Goal: Task Accomplishment & Management: Complete application form

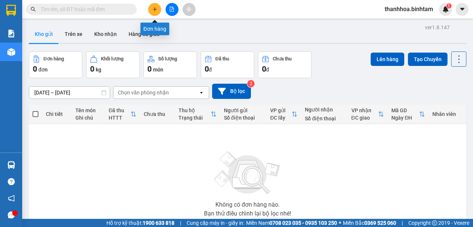
click at [155, 14] on button at bounding box center [154, 9] width 13 height 13
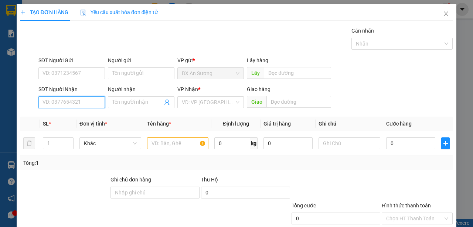
click at [62, 101] on input "SĐT Người Nhận" at bounding box center [71, 102] width 67 height 12
click at [235, 101] on div "VD: VP [GEOGRAPHIC_DATA]" at bounding box center [210, 102] width 67 height 12
type input "0358693436"
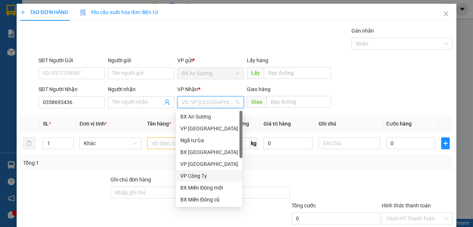
click at [208, 179] on div "VP Công Ty" at bounding box center [209, 176] width 58 height 8
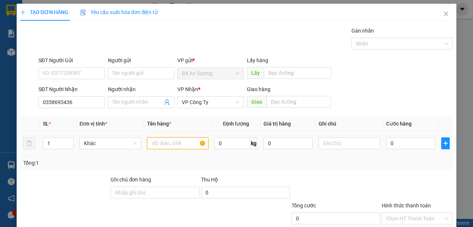
click at [172, 143] on input "text" at bounding box center [178, 143] width 62 height 12
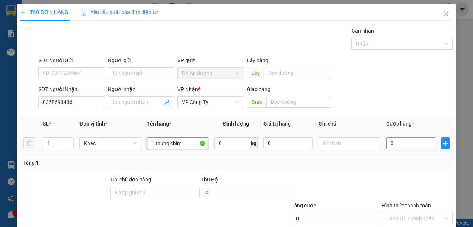
type input "1 thung chim"
click at [418, 143] on input "0" at bounding box center [410, 143] width 49 height 12
type input "8"
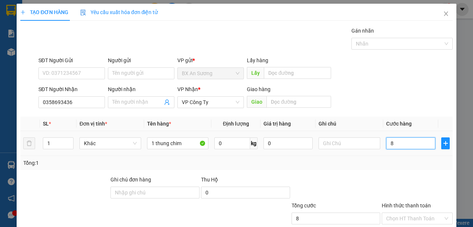
type input "80"
type input "800"
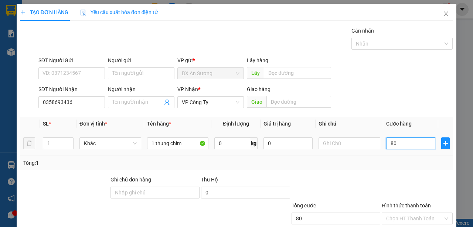
type input "800"
type input "8.000"
type input "80.000"
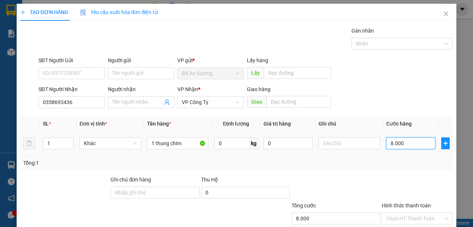
type input "80.000"
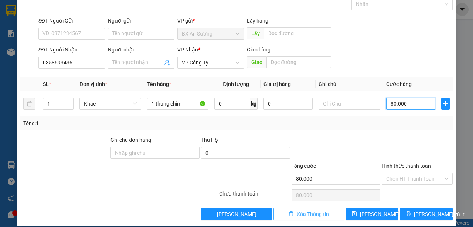
scroll to position [46, 0]
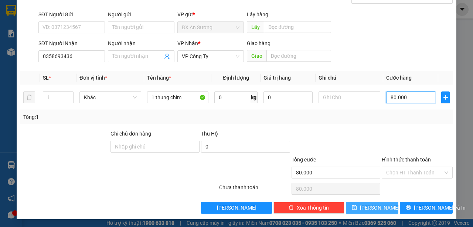
type input "80.000"
click at [367, 206] on button "[PERSON_NAME]" at bounding box center [372, 207] width 53 height 12
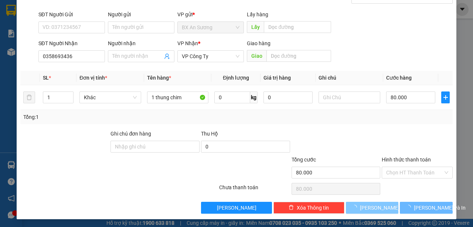
type input "0"
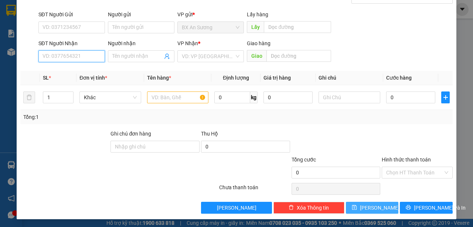
click at [78, 52] on input "SĐT Người Nhận" at bounding box center [71, 56] width 67 height 12
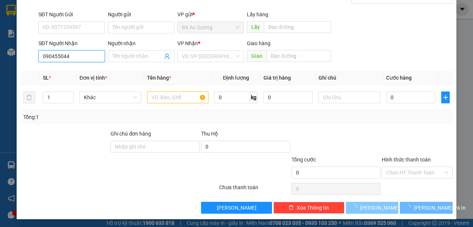
type input "0904550447"
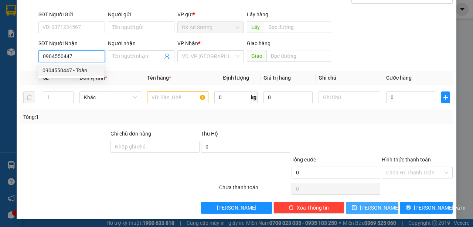
click at [83, 72] on div "0904550447 - Toàn" at bounding box center [71, 70] width 57 height 8
type input "Toàn"
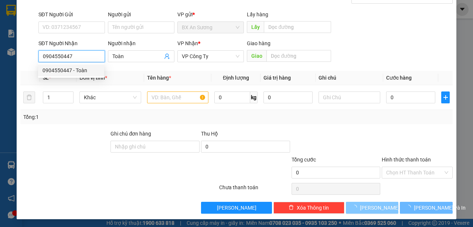
type input "500.000"
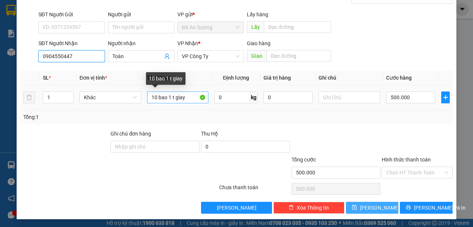
type input "0904550447"
click at [157, 95] on input "10 bao 1 t giay" at bounding box center [178, 97] width 62 height 12
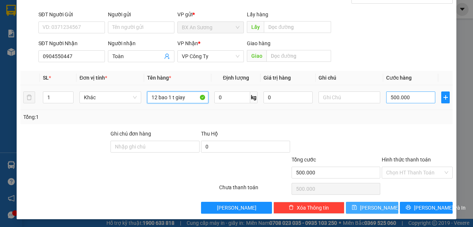
type input "12 bao 1 t giay"
click at [413, 96] on input "500.000" at bounding box center [410, 97] width 49 height 12
type input "0"
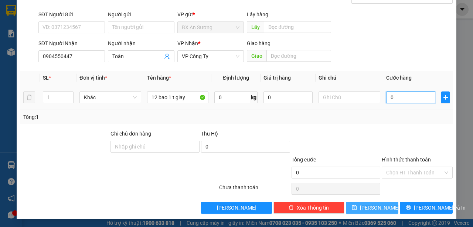
type input "7"
type input "07"
type input "70"
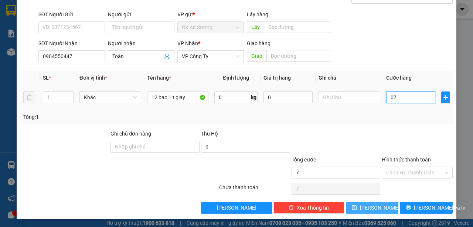
type input "070"
type input "700"
type input "0.700"
type input "7.000"
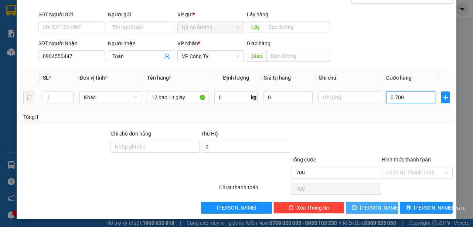
type input "7.000"
type input "07.000"
type input "70.000"
type input "070.000"
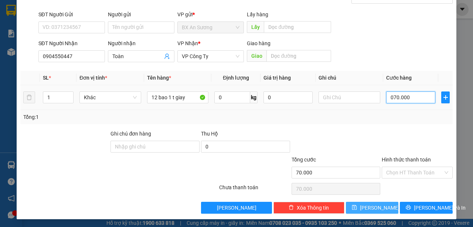
type input "700.000"
click at [357, 206] on icon "save" at bounding box center [354, 206] width 5 height 5
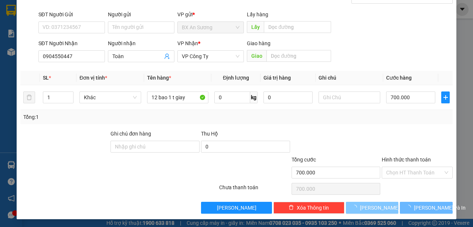
type input "0"
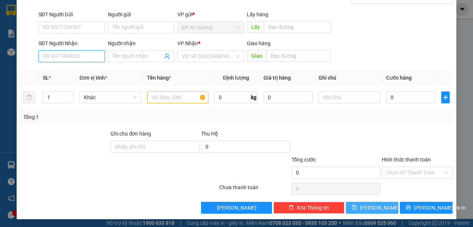
click at [97, 55] on input "SĐT Người Nhận" at bounding box center [71, 56] width 67 height 12
type input "0913498890"
click at [86, 75] on div "0913498890 - cư" at bounding box center [71, 70] width 66 height 12
type input "cư"
type input "40.000"
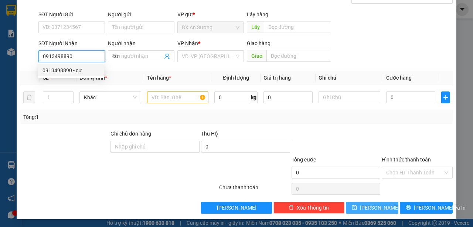
type input "40.000"
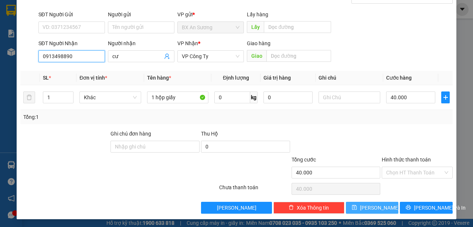
type input "0913498890"
click at [371, 205] on span "[PERSON_NAME]" at bounding box center [380, 207] width 40 height 8
type input "0"
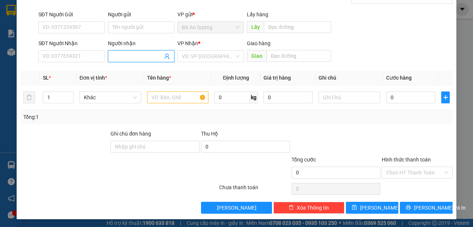
click at [124, 60] on span at bounding box center [141, 56] width 67 height 12
click at [240, 56] on div "VD: VP [GEOGRAPHIC_DATA]" at bounding box center [210, 56] width 67 height 12
type input "4 tra cau"
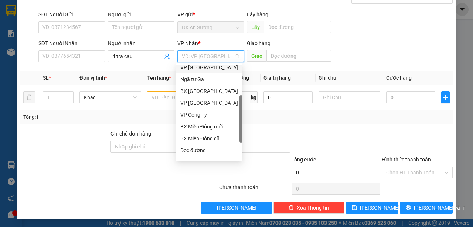
scroll to position [24, 0]
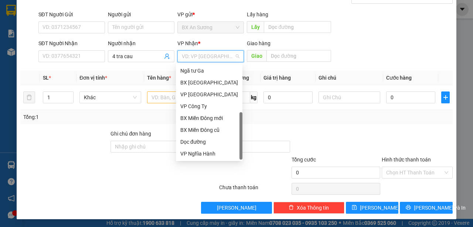
drag, startPoint x: 241, startPoint y: 86, endPoint x: 218, endPoint y: 163, distance: 80.0
click at [218, 162] on body "Kết quả tìm kiếm ( 0 ) Bộ lọc No Data thanhhoa.binhtam 1 Báo cáo Báo cáo dòng t…" at bounding box center [236, 113] width 473 height 227
click at [204, 142] on div "Dọc đường" at bounding box center [209, 142] width 58 height 8
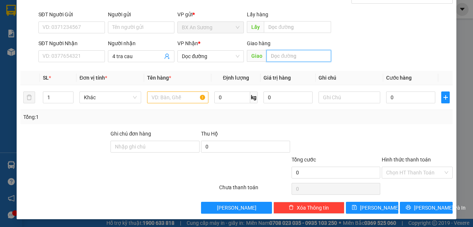
click at [291, 58] on input "text" at bounding box center [299, 56] width 64 height 12
type input "duc pho"
click at [169, 98] on input "text" at bounding box center [178, 97] width 62 height 12
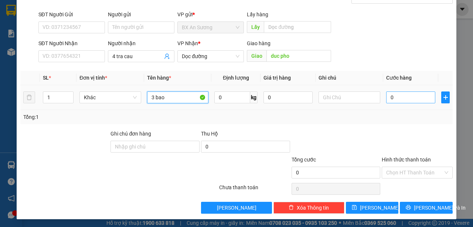
type input "3 bao"
click at [411, 92] on input "0" at bounding box center [410, 97] width 49 height 12
type input "6"
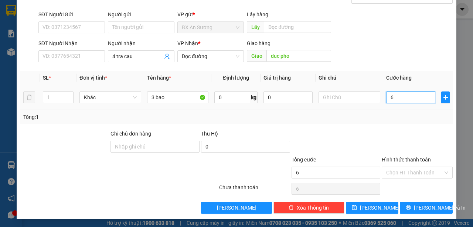
type input "60"
type input "600"
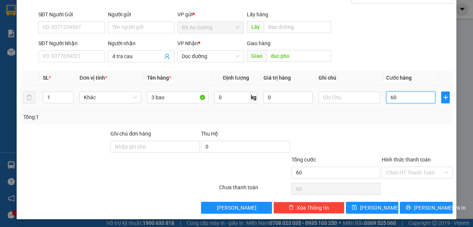
type input "600"
type input "6.000"
type input "60.000"
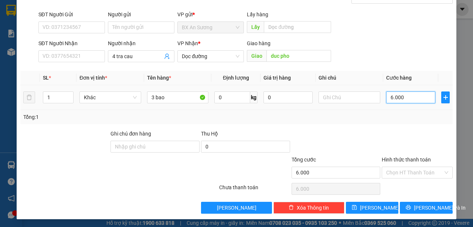
type input "60.000"
type input "600.000"
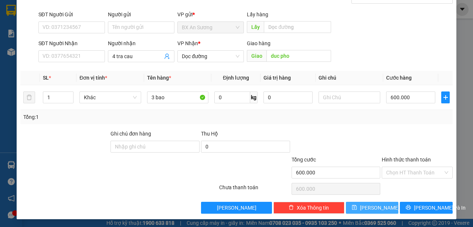
click at [368, 203] on button "[PERSON_NAME]" at bounding box center [372, 207] width 53 height 12
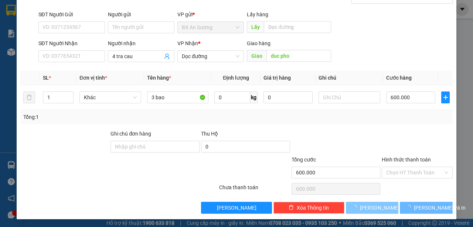
type input "0"
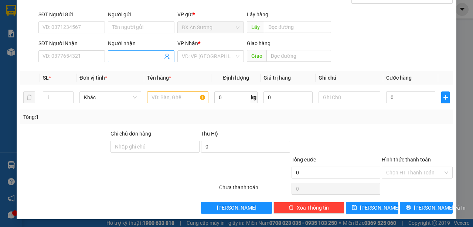
click at [122, 53] on input "Người nhận" at bounding box center [137, 56] width 50 height 8
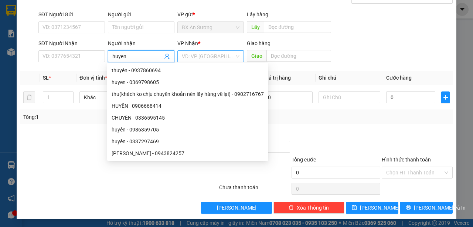
type input "huyen"
click at [229, 55] on input "search" at bounding box center [208, 56] width 52 height 11
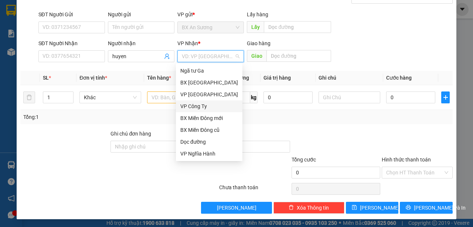
click at [206, 104] on div "VP Công Ty" at bounding box center [209, 106] width 58 height 8
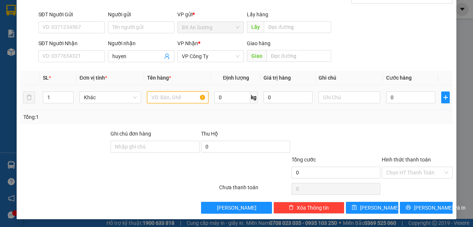
click at [159, 98] on input "text" at bounding box center [178, 97] width 62 height 12
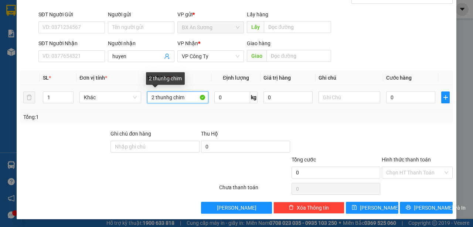
click at [168, 94] on input "2 thunhg chim" at bounding box center [178, 97] width 62 height 12
type input "2 thung chim"
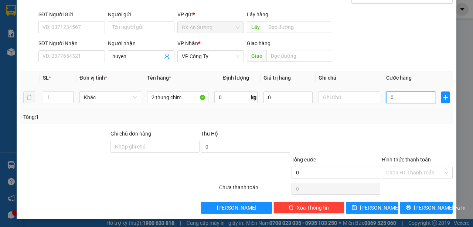
click at [399, 96] on input "0" at bounding box center [410, 97] width 49 height 12
type input "1"
type input "15"
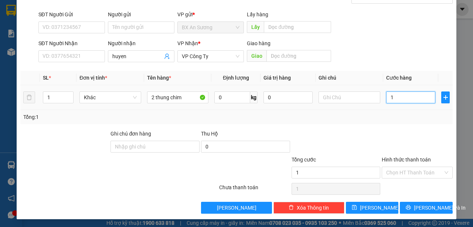
type input "15"
type input "150"
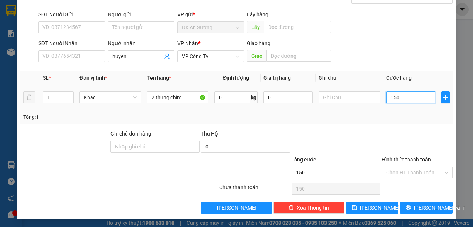
type input "1.500"
type input "15.000"
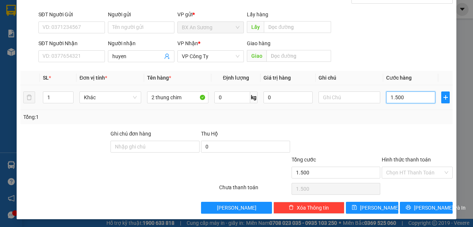
type input "15.000"
type input "150.000"
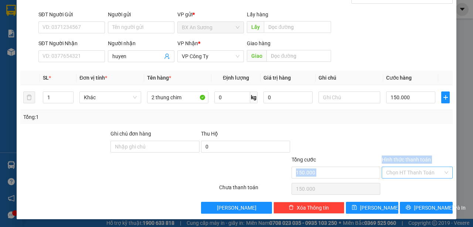
click at [379, 165] on div "Tổng cước 150.000 Hình thức thanh toán Chọn HT Thanh Toán" at bounding box center [237, 168] width 434 height 26
click at [353, 146] on div at bounding box center [336, 142] width 91 height 26
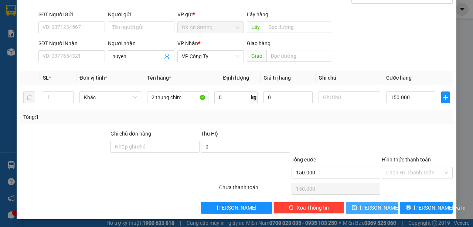
click at [373, 205] on span "[PERSON_NAME]" at bounding box center [380, 207] width 40 height 8
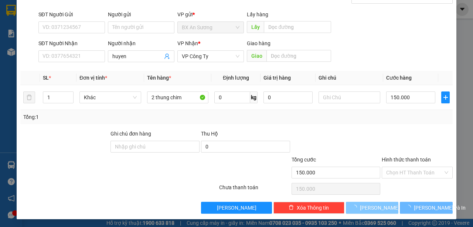
type input "0"
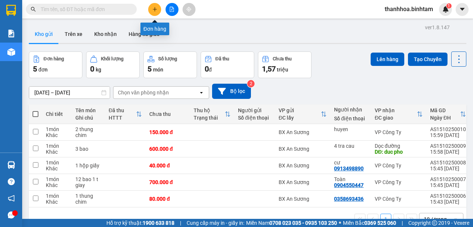
click at [159, 10] on button at bounding box center [154, 9] width 13 height 13
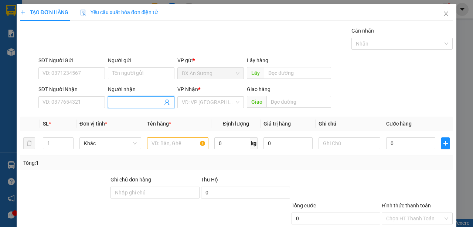
click at [127, 103] on input "Người nhận" at bounding box center [137, 102] width 50 height 8
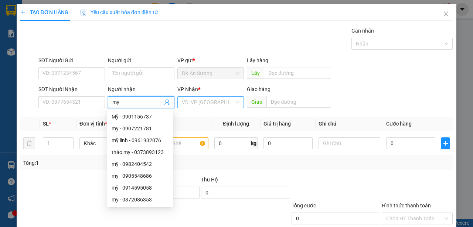
type input "my"
click at [231, 104] on input "search" at bounding box center [208, 101] width 52 height 11
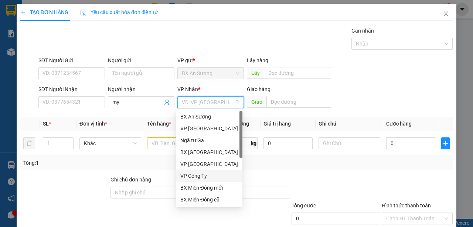
click at [208, 176] on div "VP Công Ty" at bounding box center [209, 176] width 58 height 8
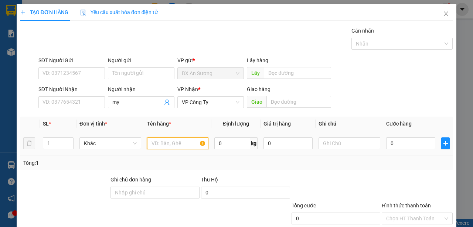
drag, startPoint x: 166, startPoint y: 146, endPoint x: 166, endPoint y: 142, distance: 3.7
click at [166, 144] on input "text" at bounding box center [178, 143] width 62 height 12
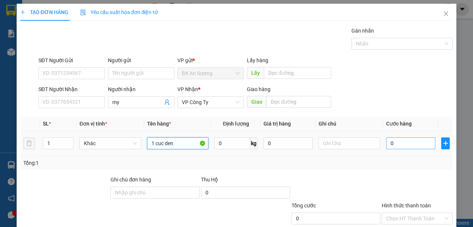
type input "1 cuc den"
click at [396, 145] on input "0" at bounding box center [410, 143] width 49 height 12
type input "6"
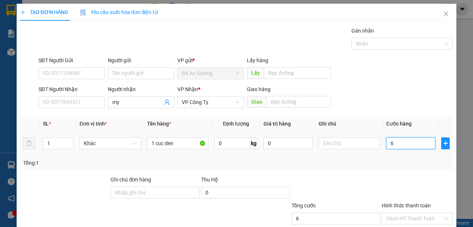
type input "60"
type input "600"
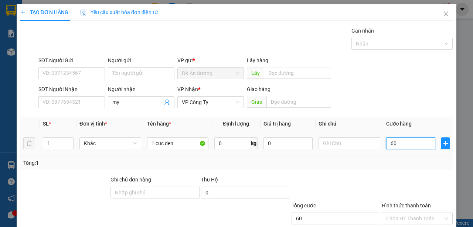
type input "600"
type input "6.000"
type input "60.000"
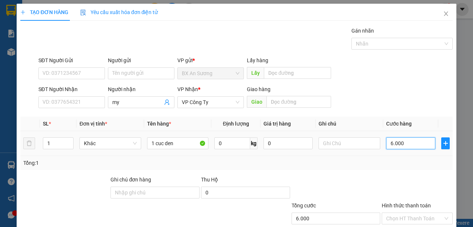
type input "60.000"
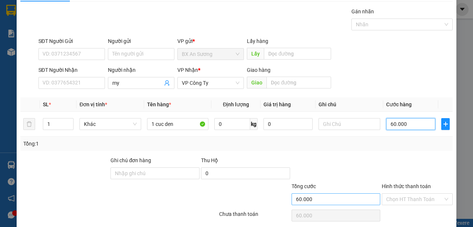
scroll to position [46, 0]
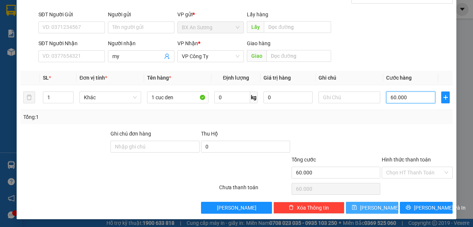
type input "60.000"
click at [370, 207] on span "[PERSON_NAME]" at bounding box center [380, 207] width 40 height 8
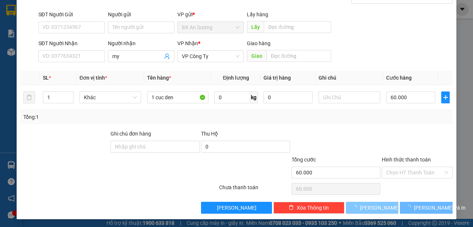
type input "0"
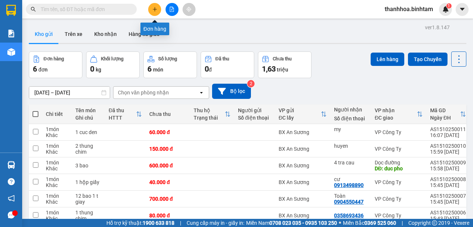
click at [157, 10] on icon "plus" at bounding box center [154, 9] width 5 height 5
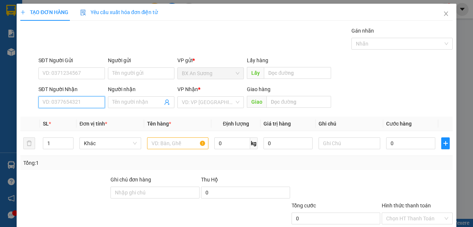
click at [91, 101] on input "SĐT Người Nhận" at bounding box center [71, 102] width 67 height 12
type input "0387079967"
click at [85, 111] on div "0387079967 - tiền tiền" at bounding box center [71, 117] width 66 height 12
type input "tiền tiền"
type input "mo duc"
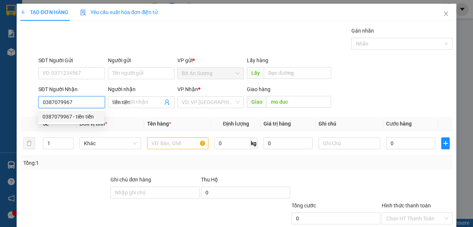
type input "50.000"
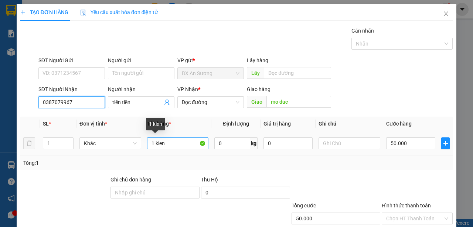
type input "0387079967"
click at [153, 142] on input "1 kien" at bounding box center [178, 143] width 62 height 12
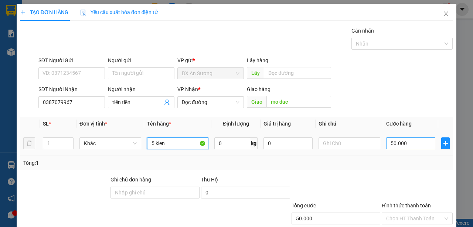
type input "5 kien"
type input "0"
type input "3"
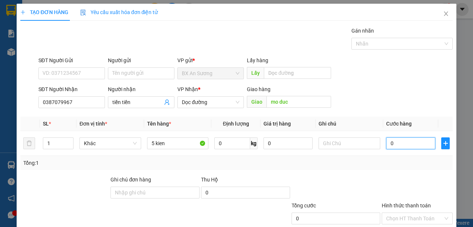
type input "3"
type input "03"
type input "30"
type input "030"
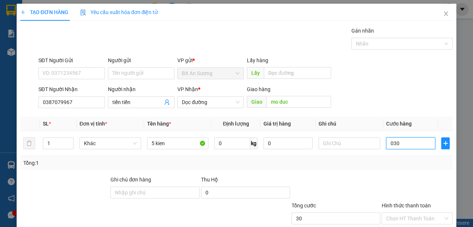
type input "300"
type input "0.300"
type input "3.000"
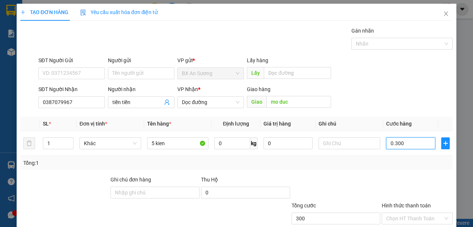
type input "03.000"
type input "30.000"
type input "030.000"
type input "300.000"
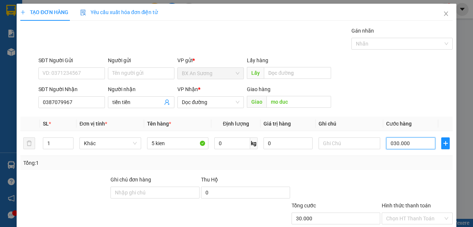
type input "300.000"
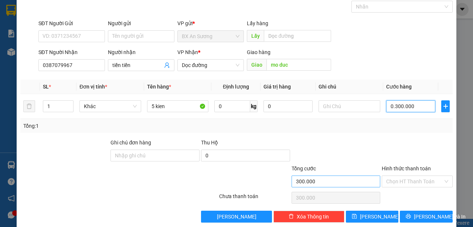
scroll to position [46, 0]
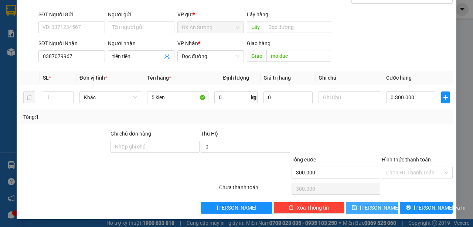
type input "300.000"
click at [367, 204] on button "[PERSON_NAME]" at bounding box center [372, 207] width 53 height 12
type input "0"
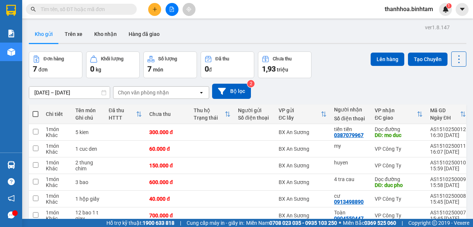
click at [155, 10] on icon "plus" at bounding box center [154, 9] width 5 height 5
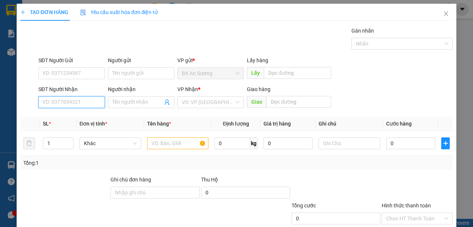
click at [91, 98] on input "SĐT Người Nhận" at bounding box center [71, 102] width 67 height 12
type input "0984673346"
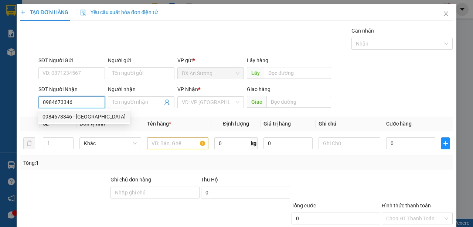
click at [85, 116] on div "0984673346 - [GEOGRAPHIC_DATA]" at bounding box center [84, 116] width 83 height 8
type input "đức"
type input "[PERSON_NAME]"
type input "100.000"
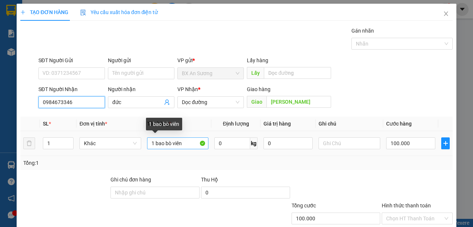
type input "0984673346"
click at [154, 143] on input "1 bao bò viên" at bounding box center [178, 143] width 62 height 12
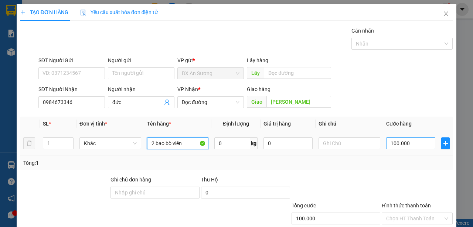
type input "2 bao bò viên"
click at [416, 144] on input "100.000" at bounding box center [410, 143] width 49 height 12
type input "0"
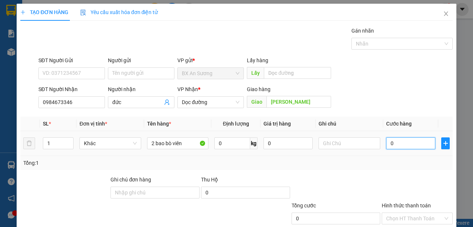
type input "2"
type input "02"
type input "20"
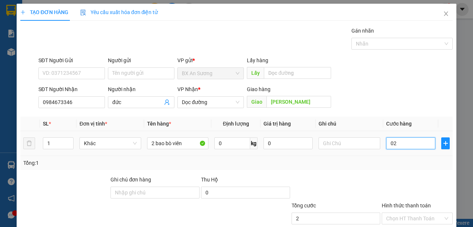
type input "020"
type input "200"
type input "0.200"
type input "2.000"
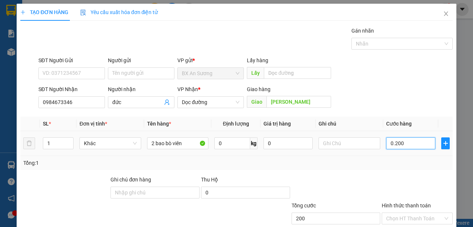
type input "2.000"
type input "02.000"
type input "20.000"
type input "020.000"
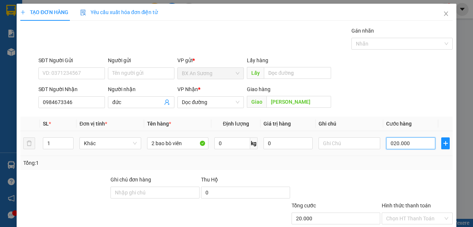
type input "200.000"
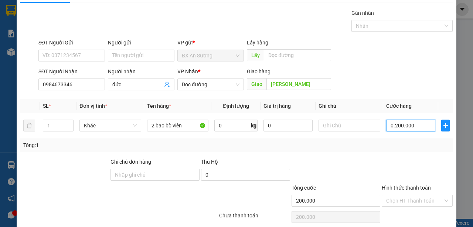
scroll to position [46, 0]
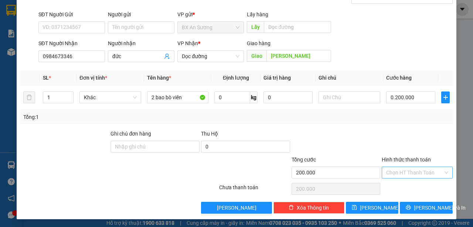
type input "200.000"
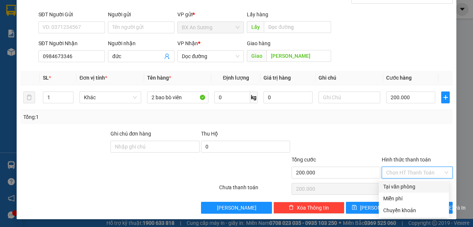
click at [432, 173] on input "Hình thức thanh toán" at bounding box center [414, 172] width 57 height 11
click at [420, 187] on div "Tại văn phòng" at bounding box center [413, 186] width 61 height 8
type input "0"
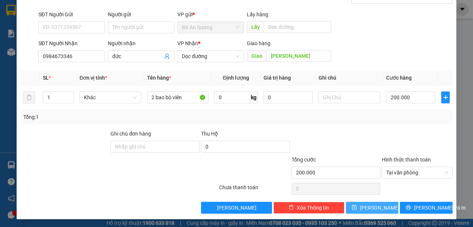
click at [376, 207] on span "[PERSON_NAME]" at bounding box center [380, 207] width 40 height 8
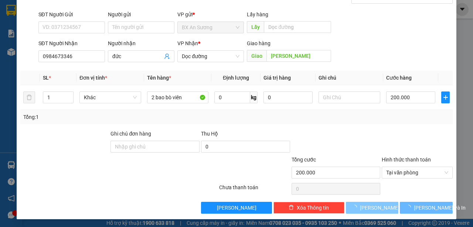
type input "0"
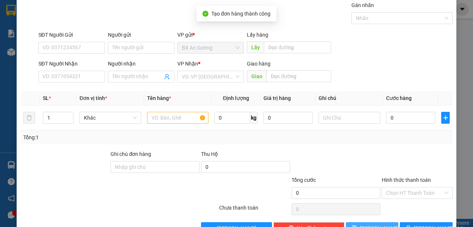
scroll to position [0, 0]
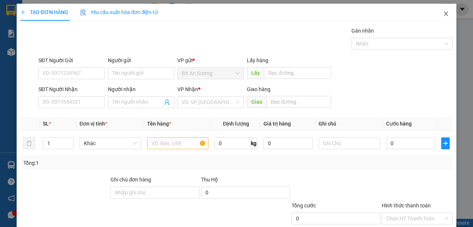
click at [443, 12] on icon "close" at bounding box center [446, 14] width 6 height 6
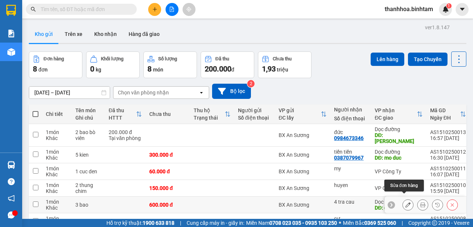
click at [406, 202] on icon at bounding box center [408, 204] width 5 height 5
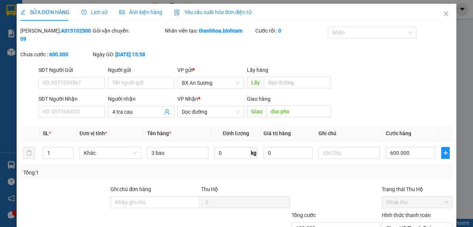
type input "4 tra cau"
type input "duc pho"
type input "600.000"
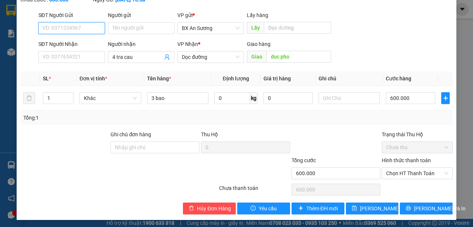
scroll to position [56, 0]
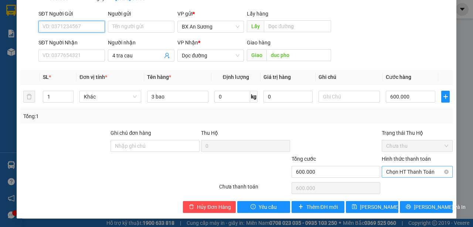
click at [416, 173] on span "Chọn HT Thanh Toán" at bounding box center [417, 171] width 62 height 11
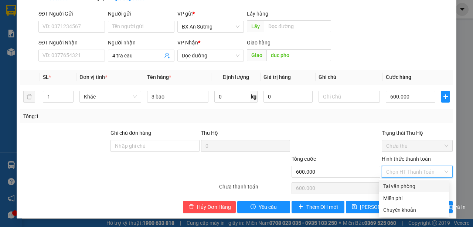
click at [415, 187] on div "Tại văn phòng" at bounding box center [413, 186] width 61 height 8
type input "0"
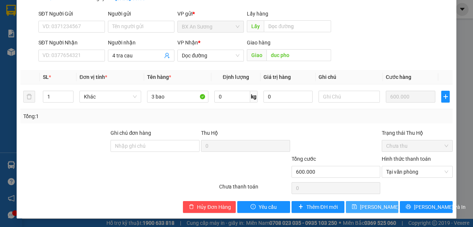
click at [363, 204] on span "[PERSON_NAME] thay đổi" at bounding box center [389, 207] width 59 height 8
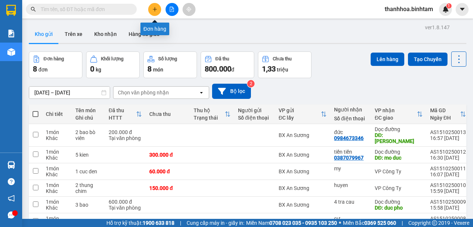
click at [153, 10] on icon "plus" at bounding box center [154, 9] width 5 height 5
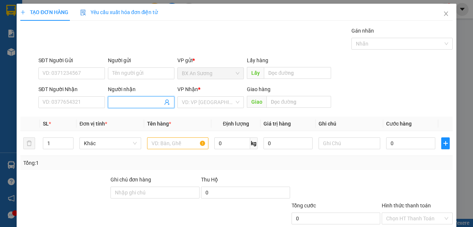
click at [110, 104] on span at bounding box center [141, 102] width 67 height 12
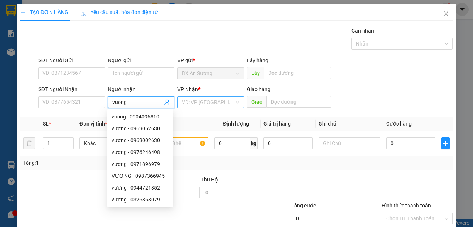
click at [236, 104] on div "VD: VP [GEOGRAPHIC_DATA]" at bounding box center [210, 102] width 67 height 12
type input "vuong"
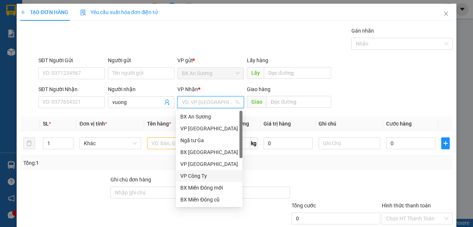
click at [207, 176] on div "VP Công Ty" at bounding box center [209, 176] width 58 height 8
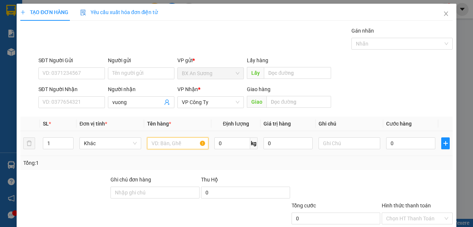
drag, startPoint x: 189, startPoint y: 143, endPoint x: 187, endPoint y: 149, distance: 5.6
click at [189, 144] on input "text" at bounding box center [178, 143] width 62 height 12
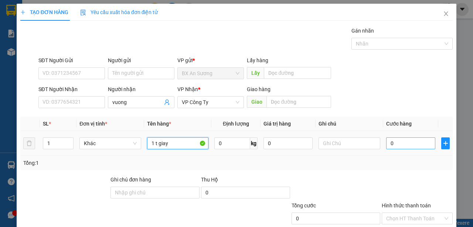
type input "1 t giay"
click at [417, 147] on input "0" at bounding box center [410, 143] width 49 height 12
type input "4"
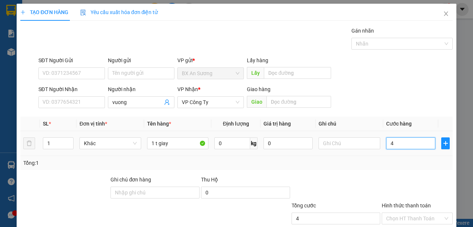
type input "40"
type input "400"
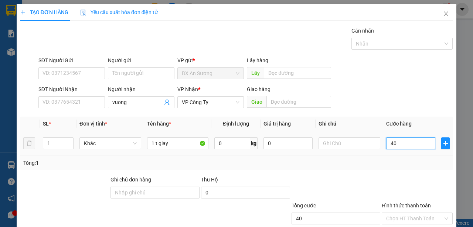
type input "400"
type input "4.000"
type input "40.000"
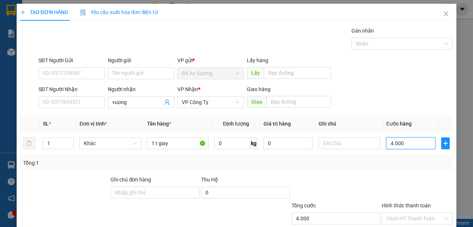
type input "40.000"
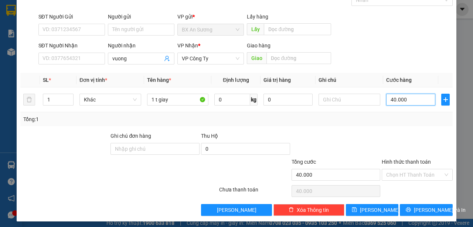
scroll to position [46, 0]
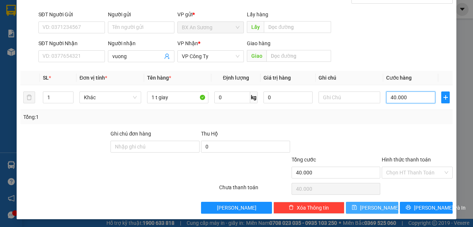
type input "40.000"
click at [357, 208] on icon "save" at bounding box center [354, 206] width 5 height 5
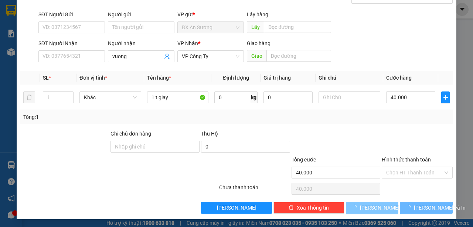
type input "0"
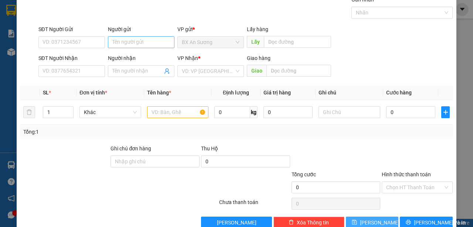
scroll to position [0, 0]
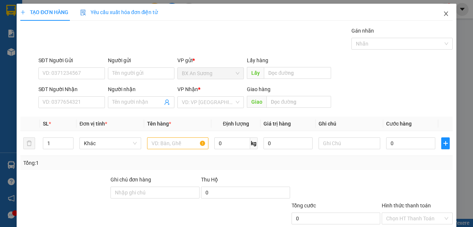
click at [443, 13] on icon "close" at bounding box center [446, 14] width 6 height 6
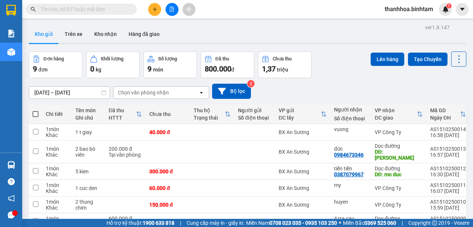
click at [33, 114] on span at bounding box center [36, 114] width 6 height 6
click at [35, 110] on input "checkbox" at bounding box center [35, 110] width 0 height 0
checkbox input "true"
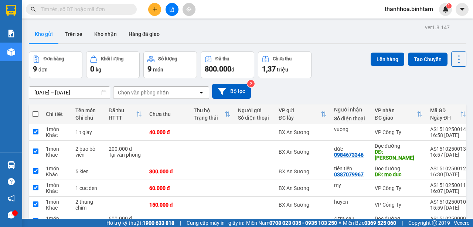
checkbox input "true"
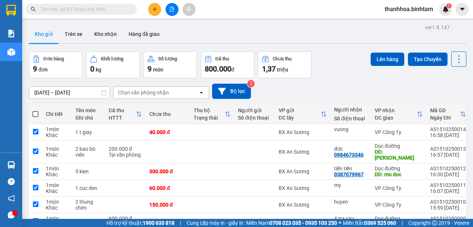
checkbox input "true"
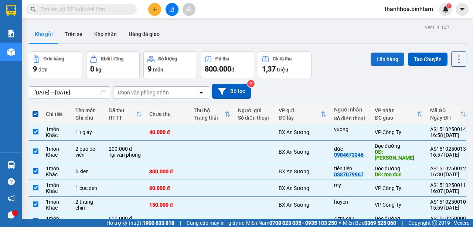
click at [381, 60] on button "Lên hàng" at bounding box center [388, 58] width 34 height 13
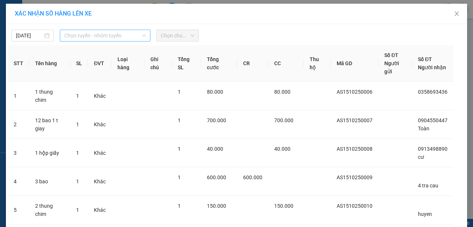
click at [138, 34] on span "Chọn tuyến - nhóm tuyến" at bounding box center [105, 35] width 82 height 11
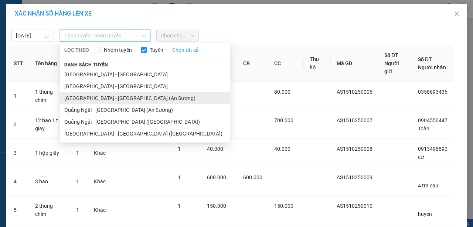
click at [123, 98] on li "[GEOGRAPHIC_DATA] - [GEOGRAPHIC_DATA] (An Sương)" at bounding box center [145, 98] width 170 height 12
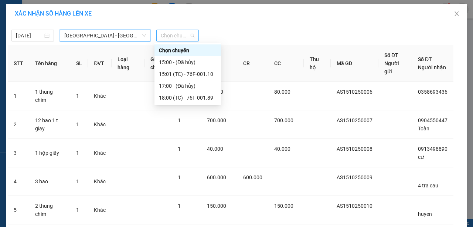
click at [192, 34] on span "Chọn chuyến" at bounding box center [178, 35] width 34 height 11
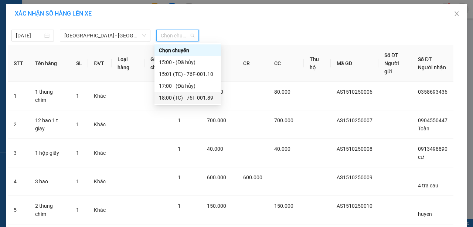
click at [193, 99] on div "18:00 (TC) - 76F-001.89" at bounding box center [188, 98] width 58 height 8
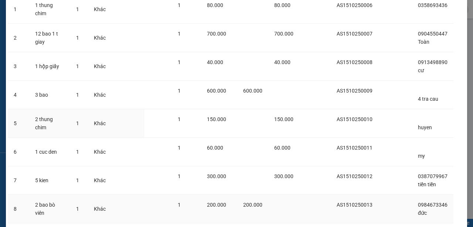
scroll to position [160, 0]
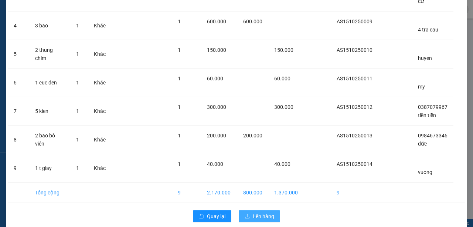
click at [266, 210] on button "Lên hàng" at bounding box center [259, 216] width 41 height 12
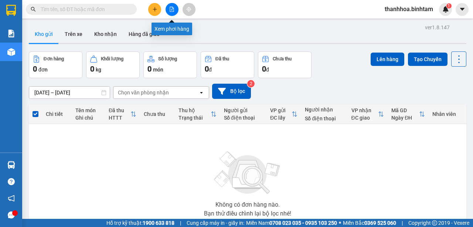
click at [173, 9] on icon "file-add" at bounding box center [171, 9] width 5 height 5
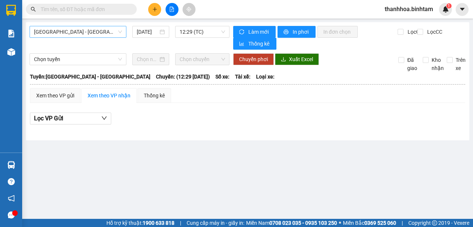
click at [113, 32] on span "[GEOGRAPHIC_DATA] - [GEOGRAPHIC_DATA]" at bounding box center [78, 31] width 88 height 11
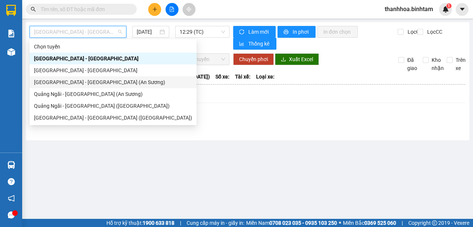
click at [94, 80] on div "[GEOGRAPHIC_DATA] - [GEOGRAPHIC_DATA] (An Sương)" at bounding box center [113, 82] width 158 height 8
type input "[DATE]"
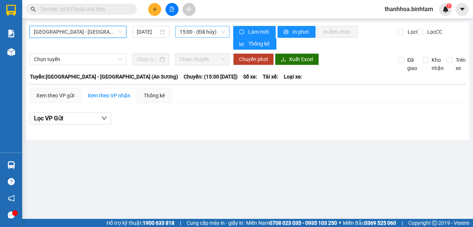
click at [224, 34] on span "15:00 - (Đã hủy)" at bounding box center [202, 31] width 45 height 11
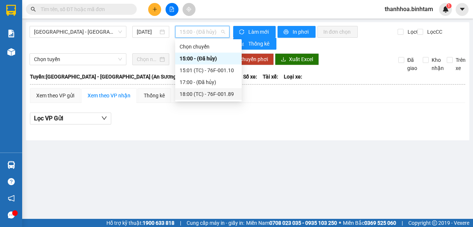
click at [208, 97] on div "18:00 (TC) - 76F-001.89" at bounding box center [209, 94] width 58 height 8
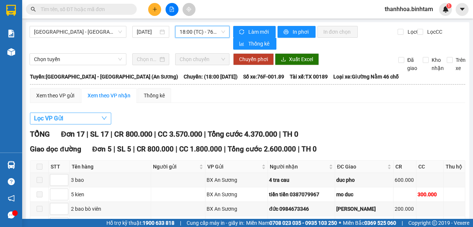
click at [100, 118] on button "Lọc VP Gửi" at bounding box center [70, 118] width 81 height 12
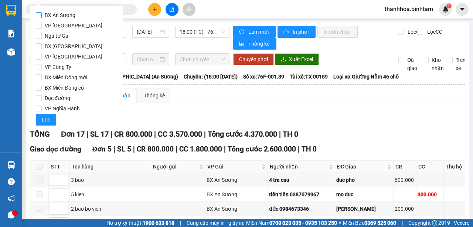
click at [40, 16] on input "BX An Sương" at bounding box center [39, 15] width 6 height 6
checkbox input "true"
click at [44, 118] on span "Lọc" at bounding box center [46, 119] width 9 height 8
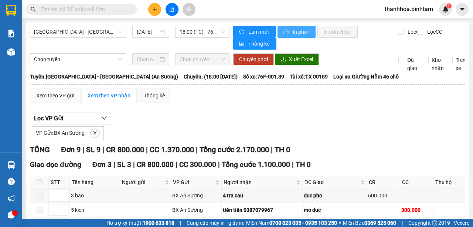
click at [286, 31] on span "printer" at bounding box center [287, 32] width 6 height 6
